Goal: Task Accomplishment & Management: Manage account settings

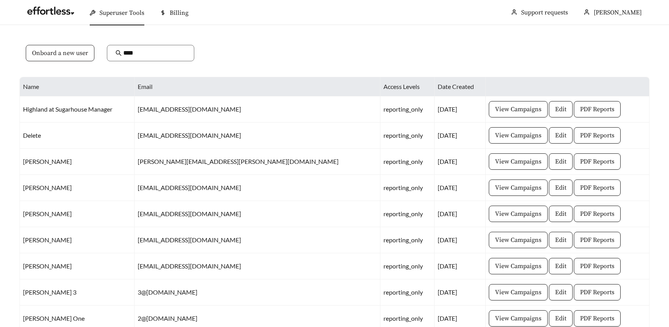
click at [68, 51] on span "Onboard a new user" at bounding box center [60, 52] width 56 height 9
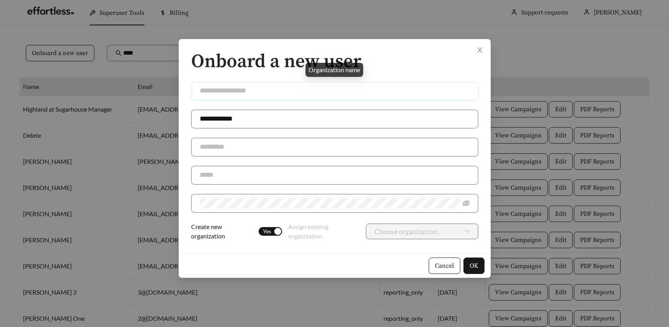
click at [244, 92] on input "text" at bounding box center [334, 91] width 287 height 19
click at [478, 50] on icon "close" at bounding box center [479, 49] width 7 height 7
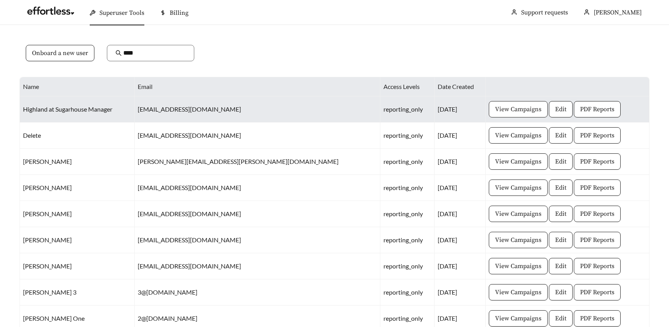
click at [495, 110] on span "View Campaigns" at bounding box center [518, 109] width 46 height 9
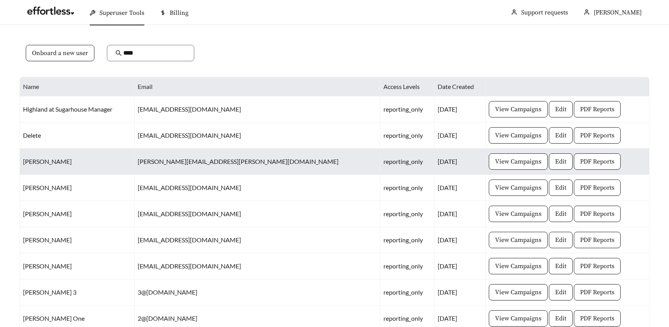
click at [52, 163] on td "[PERSON_NAME]" at bounding box center [77, 162] width 115 height 26
click at [207, 161] on td "[PERSON_NAME][EMAIL_ADDRESS][PERSON_NAME][DOMAIN_NAME]" at bounding box center [258, 162] width 246 height 26
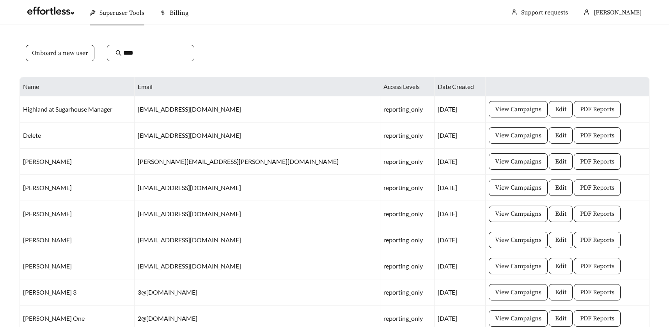
click at [238, 52] on div "Onboard a new user ****" at bounding box center [334, 58] width 630 height 38
click at [142, 54] on input "****" at bounding box center [154, 52] width 62 height 9
type input "*"
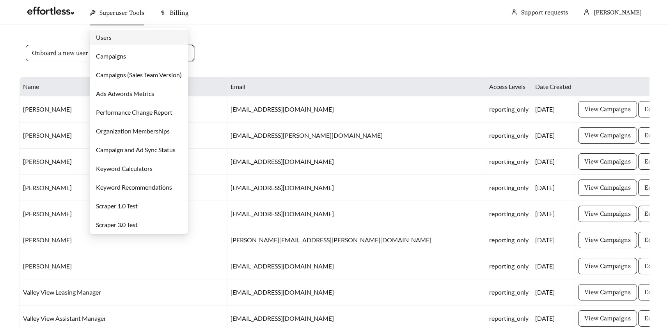
click at [107, 58] on link "Campaigns" at bounding box center [111, 55] width 30 height 7
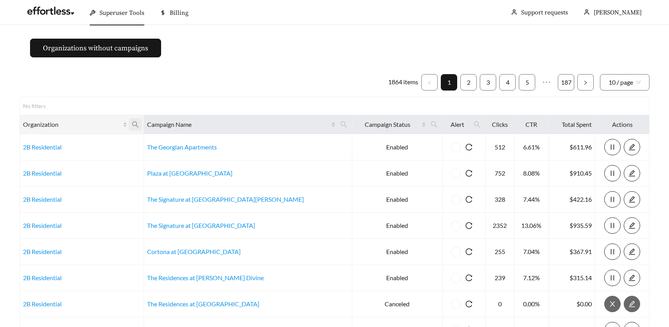
click at [139, 123] on icon "search" at bounding box center [135, 124] width 7 height 7
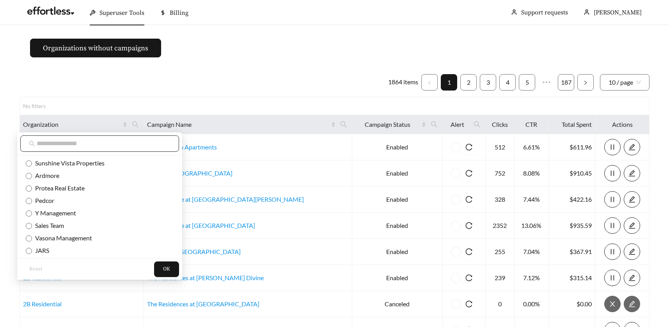
click at [57, 143] on input "text" at bounding box center [104, 143] width 134 height 9
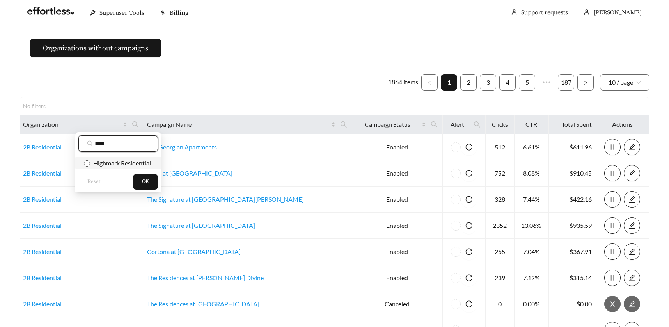
type input "****"
click at [146, 179] on span "OK" at bounding box center [145, 182] width 7 height 8
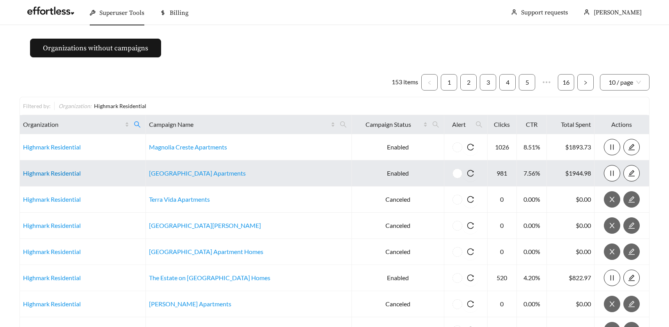
click at [69, 172] on link "Highmark Residential" at bounding box center [52, 172] width 58 height 7
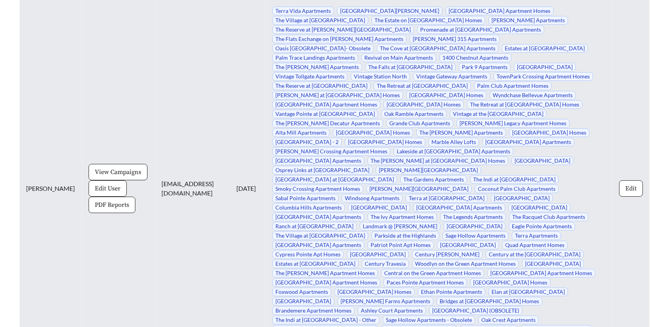
scroll to position [3769, 0]
click at [95, 185] on span "Edit User" at bounding box center [108, 187] width 26 height 9
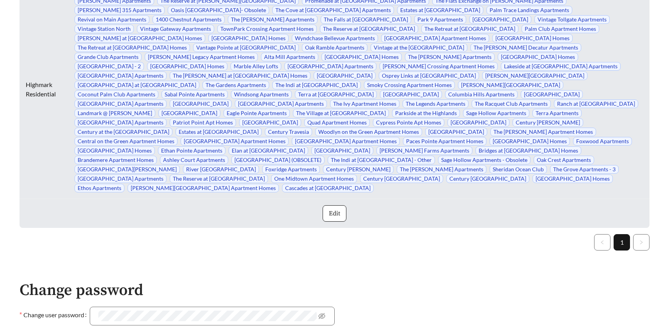
scroll to position [300, 0]
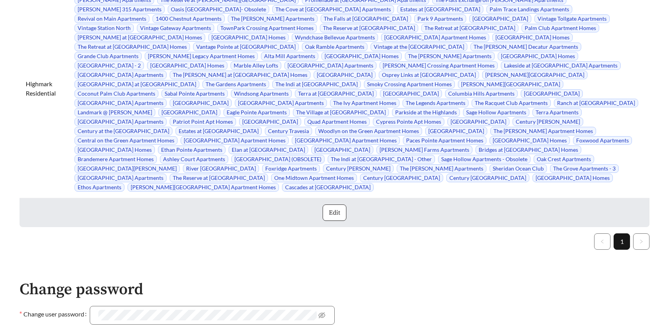
click at [337, 208] on span "Edit" at bounding box center [334, 212] width 11 height 9
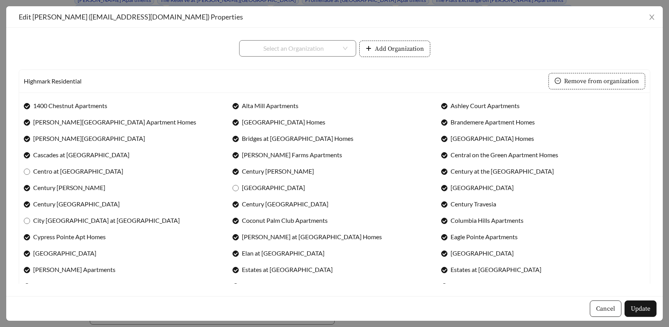
click at [608, 307] on span "Cancel" at bounding box center [605, 308] width 19 height 9
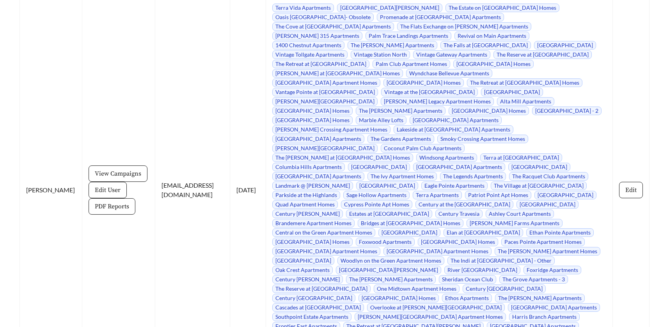
scroll to position [6045, 0]
